Goal: Information Seeking & Learning: Learn about a topic

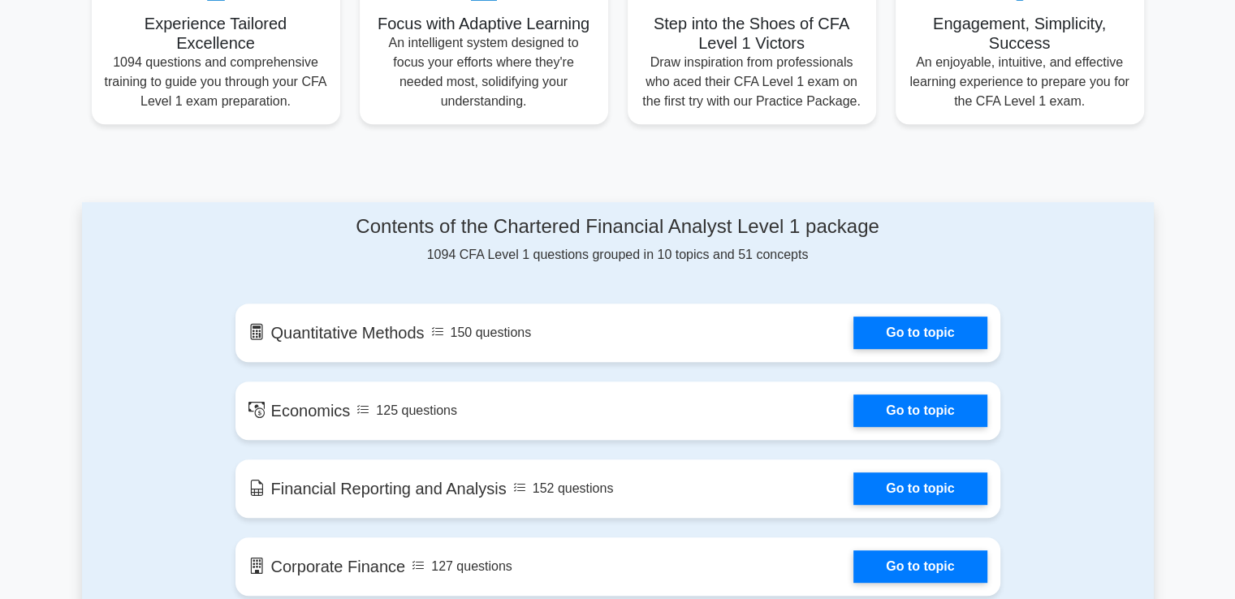
scroll to position [661, 0]
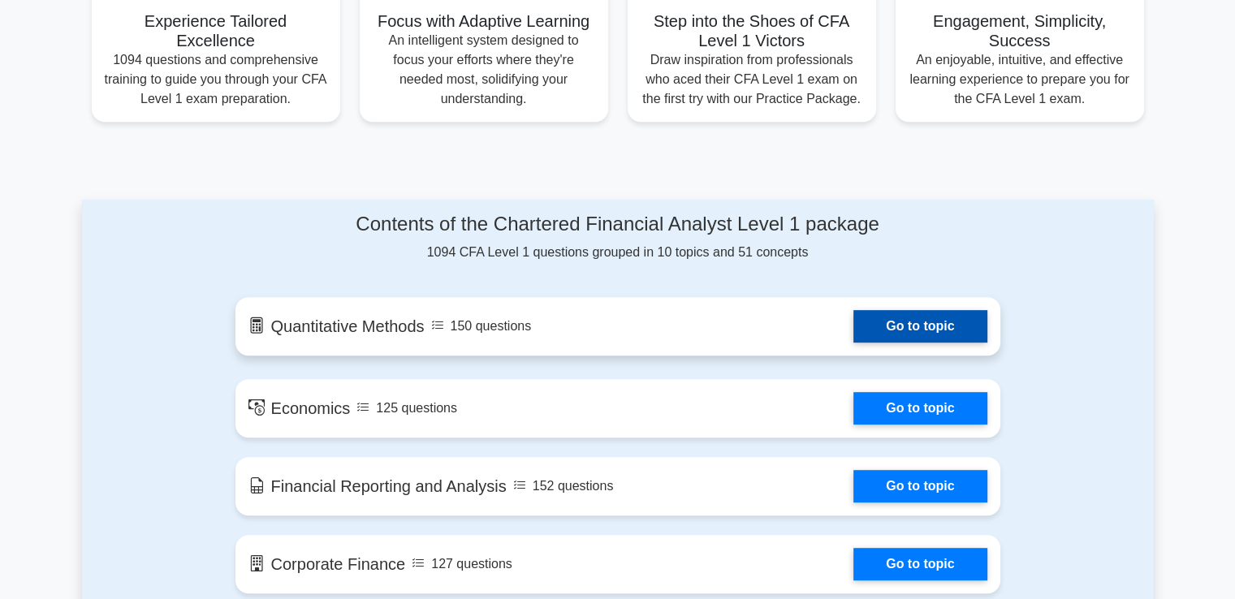
click at [853, 333] on link "Go to topic" at bounding box center [919, 326] width 133 height 32
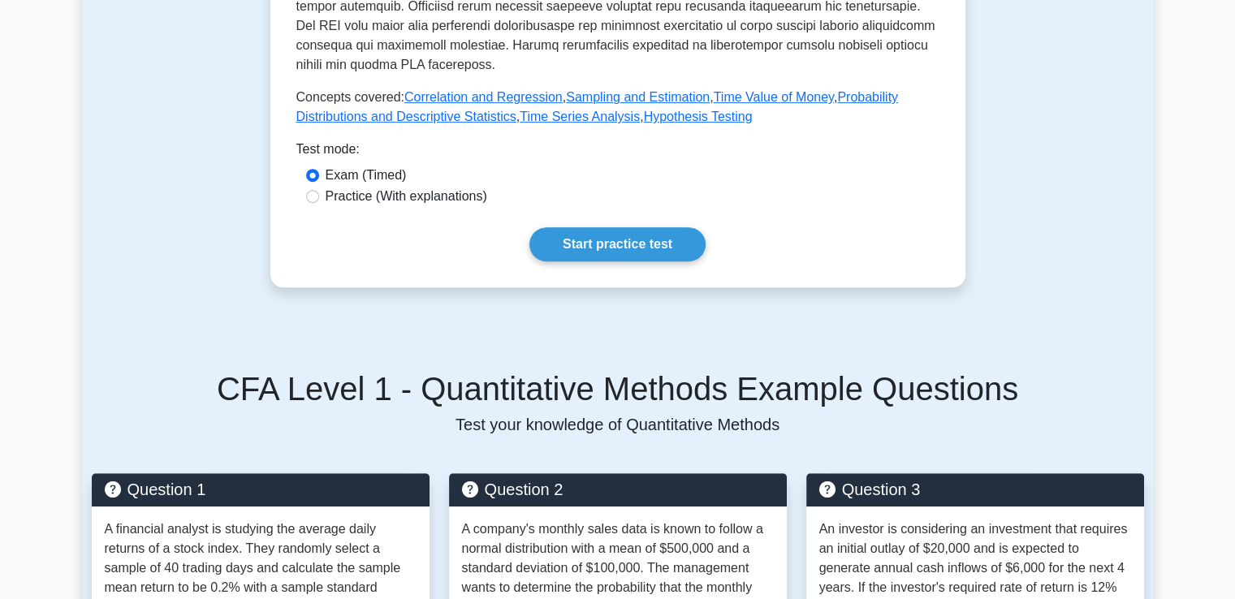
scroll to position [701, 0]
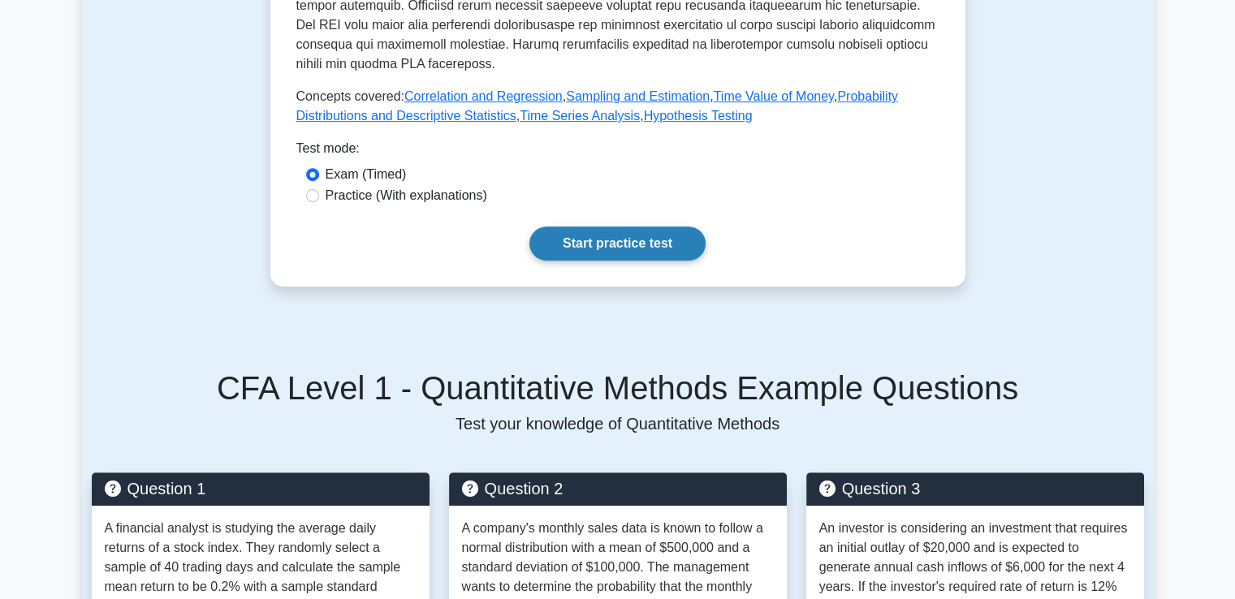
click at [602, 239] on link "Start practice test" at bounding box center [617, 244] width 176 height 34
